Goal: Information Seeking & Learning: Learn about a topic

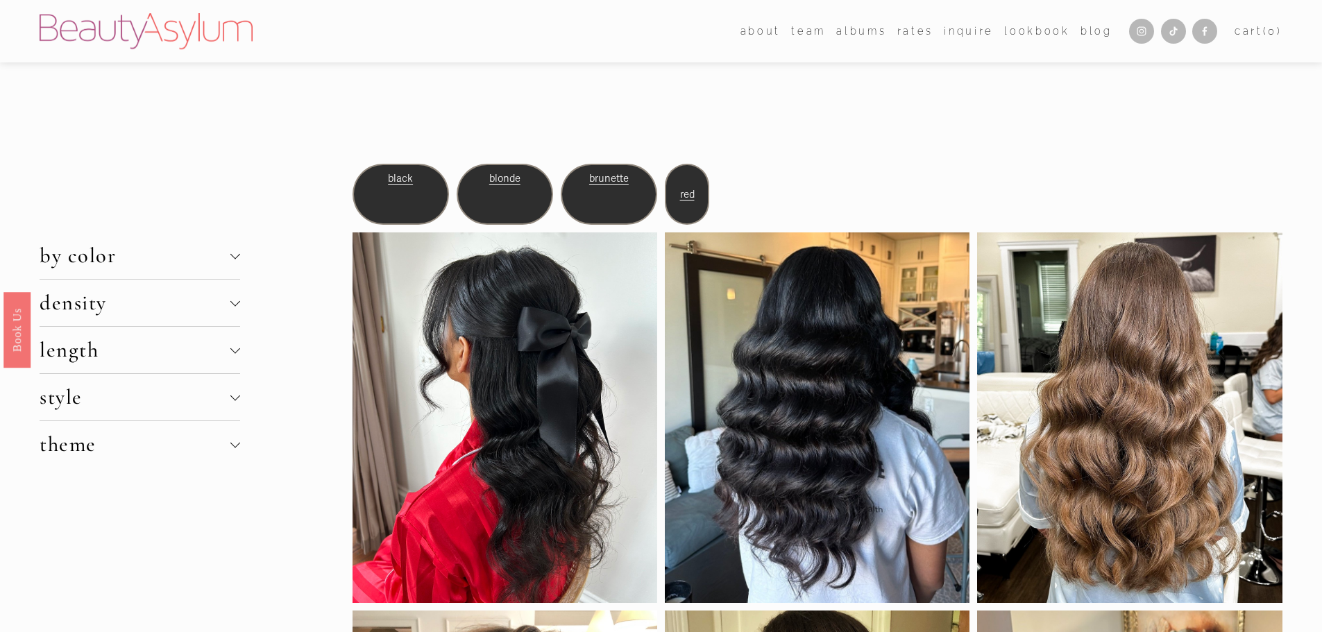
click at [176, 310] on span "density" at bounding box center [135, 303] width 191 height 26
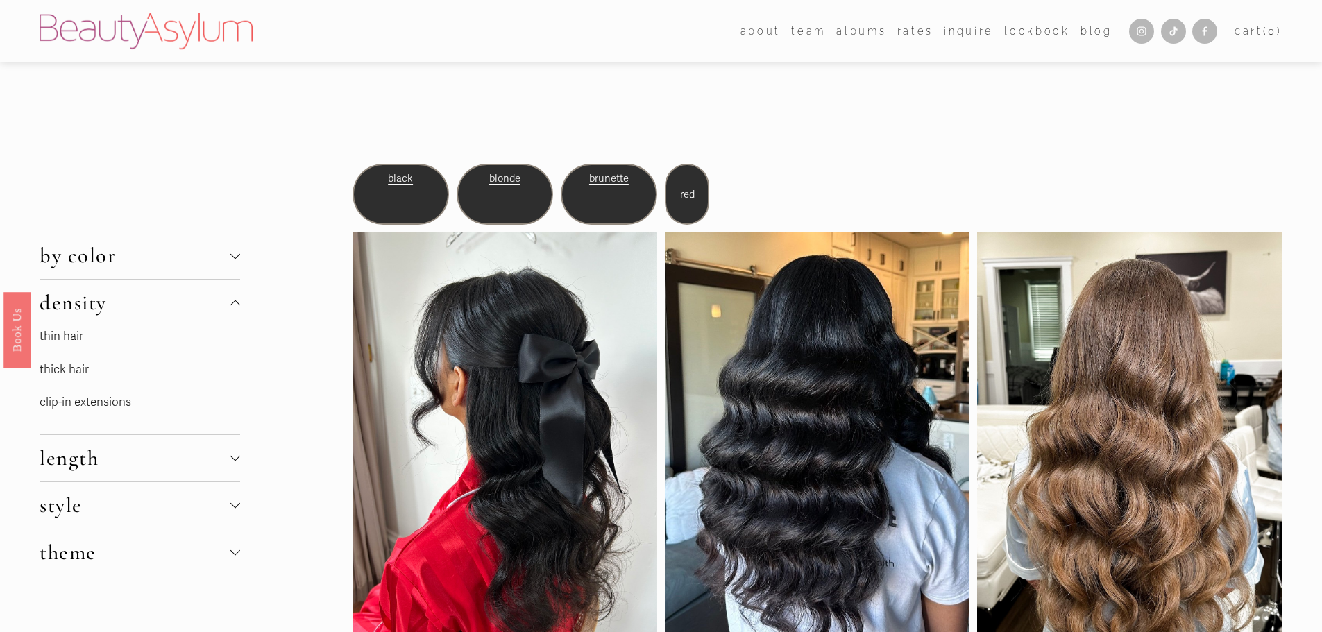
click at [58, 339] on link "thin hair" at bounding box center [62, 336] width 44 height 15
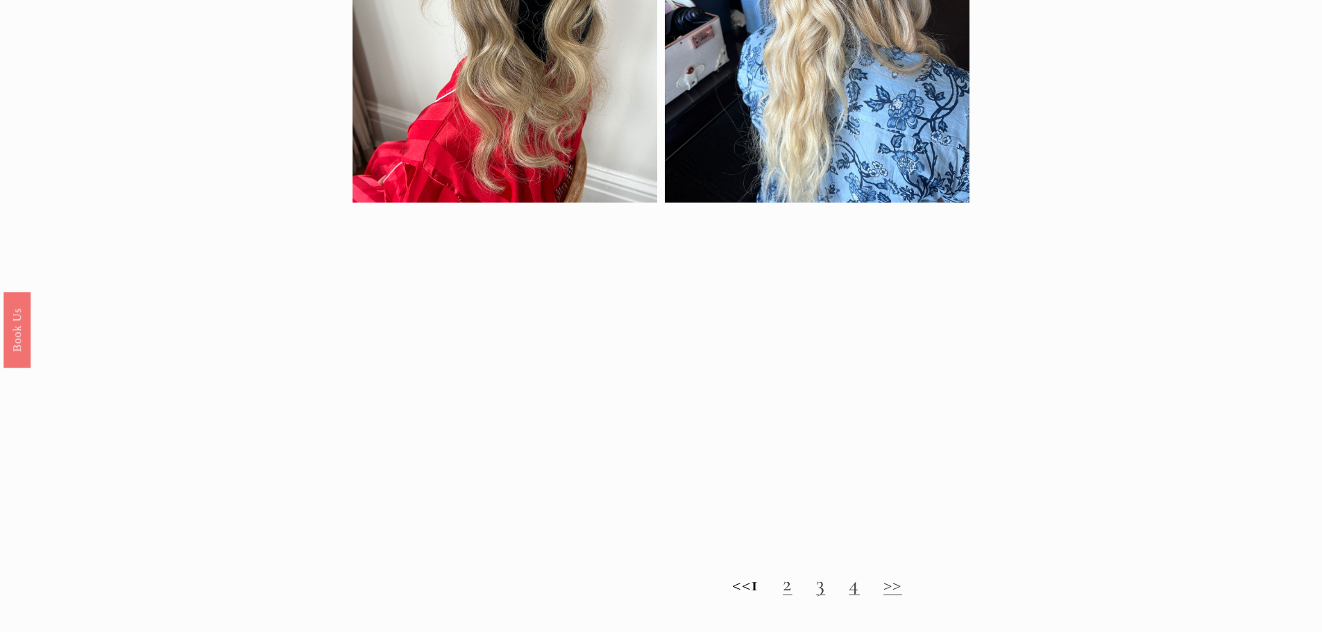
scroll to position [1458, 0]
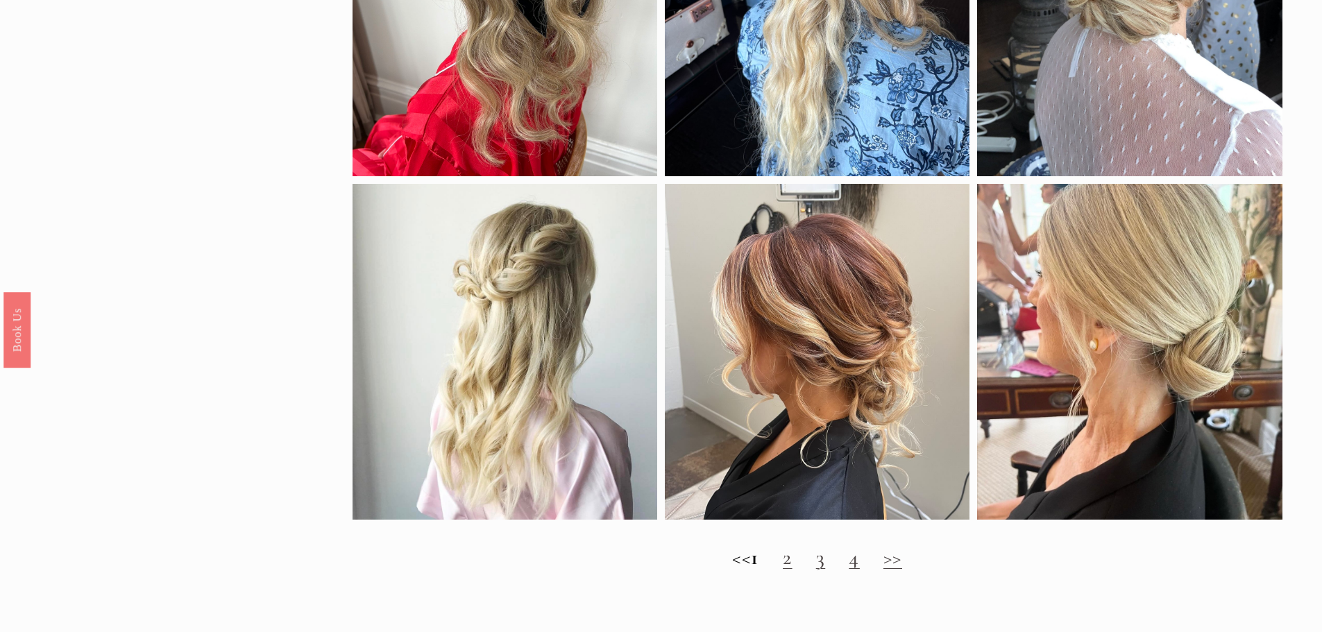
click at [793, 571] on link "2" at bounding box center [788, 558] width 10 height 26
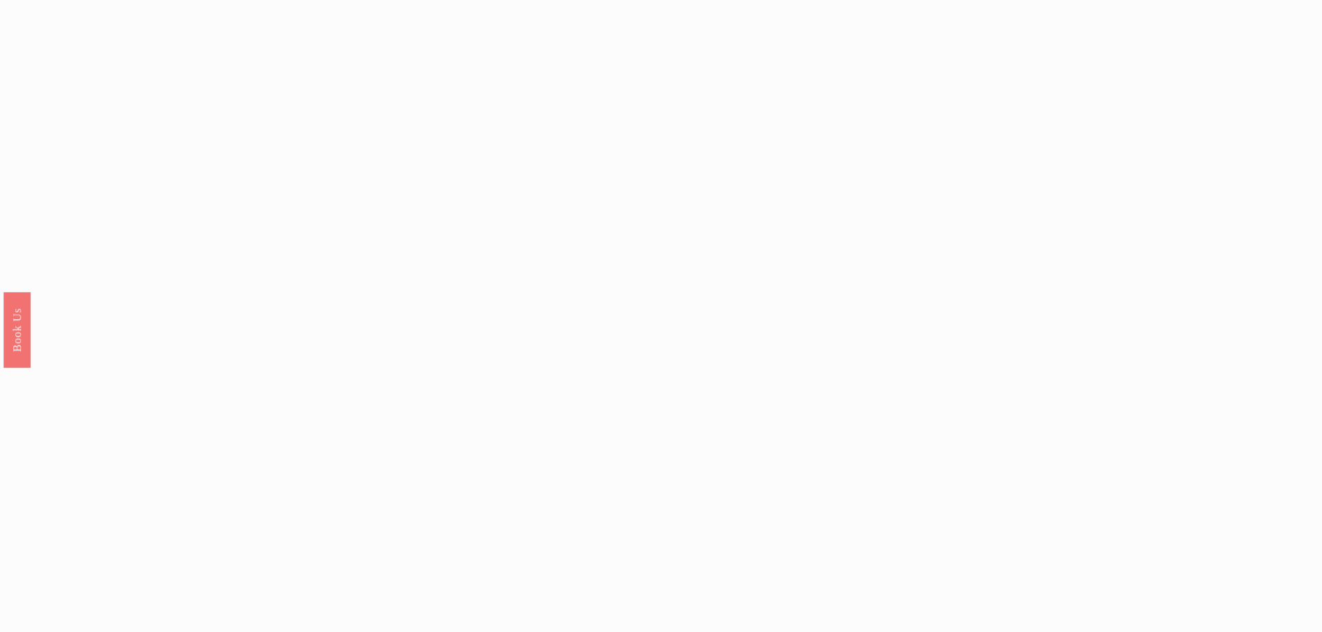
scroll to position [1458, 0]
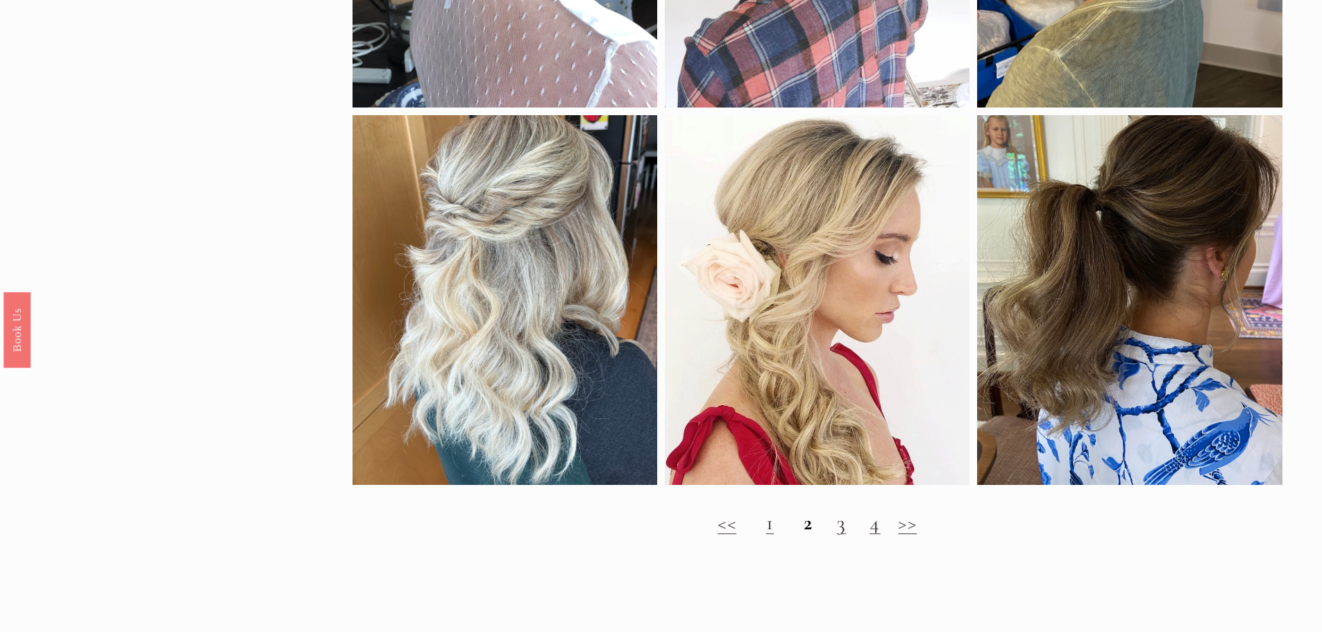
click at [850, 536] on h2 "<< 1 2 3 4 >>" at bounding box center [818, 523] width 930 height 25
click at [841, 536] on link "3" at bounding box center [842, 523] width 10 height 26
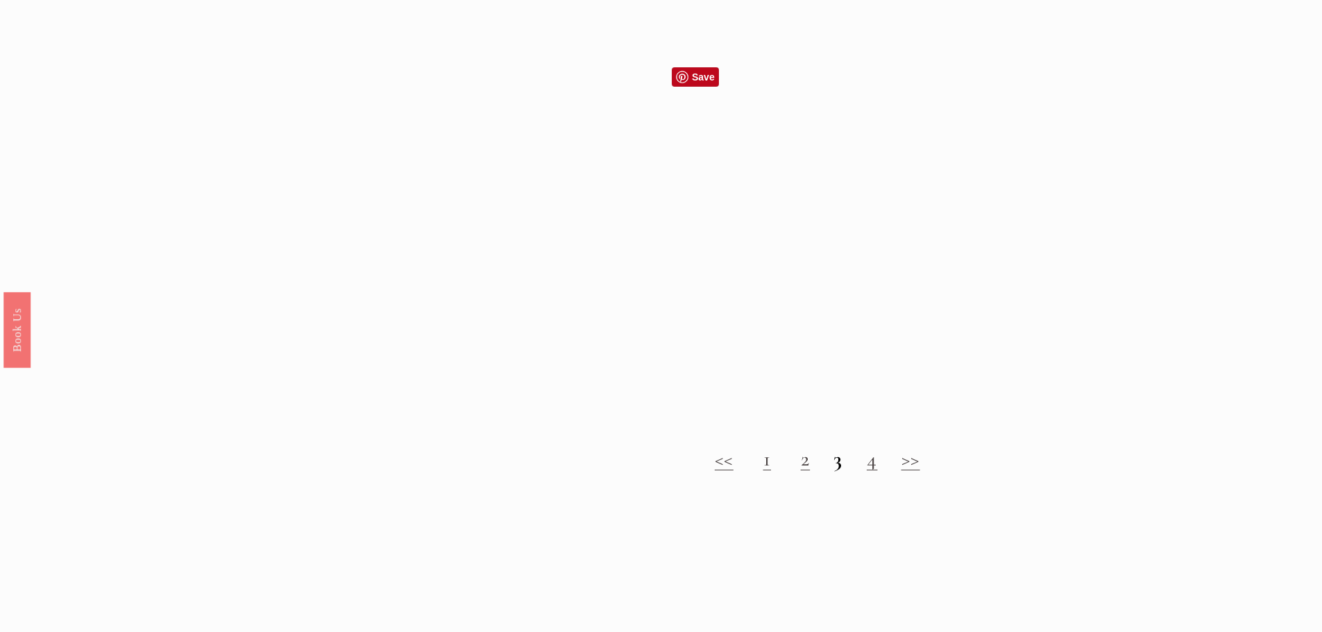
scroll to position [1527, 0]
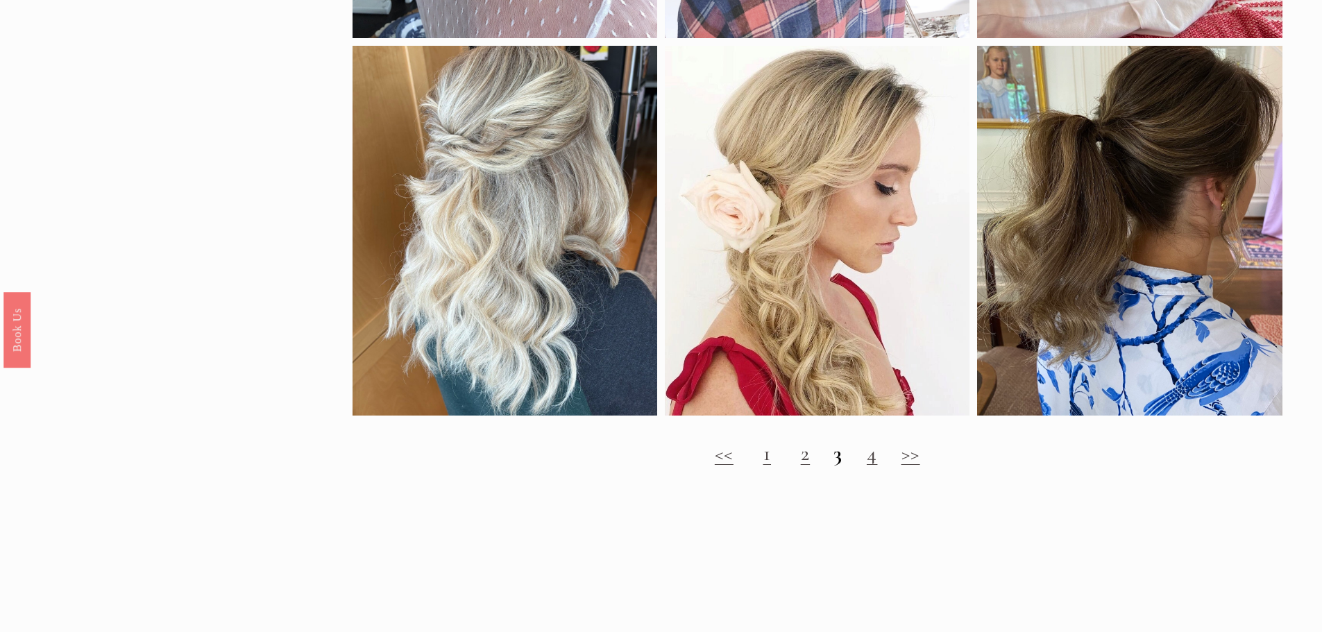
click at [866, 466] on h2 "<< 1 2 3 4 >>" at bounding box center [818, 453] width 930 height 25
click at [868, 466] on link "4" at bounding box center [872, 454] width 11 height 26
